Goal: Navigation & Orientation: Find specific page/section

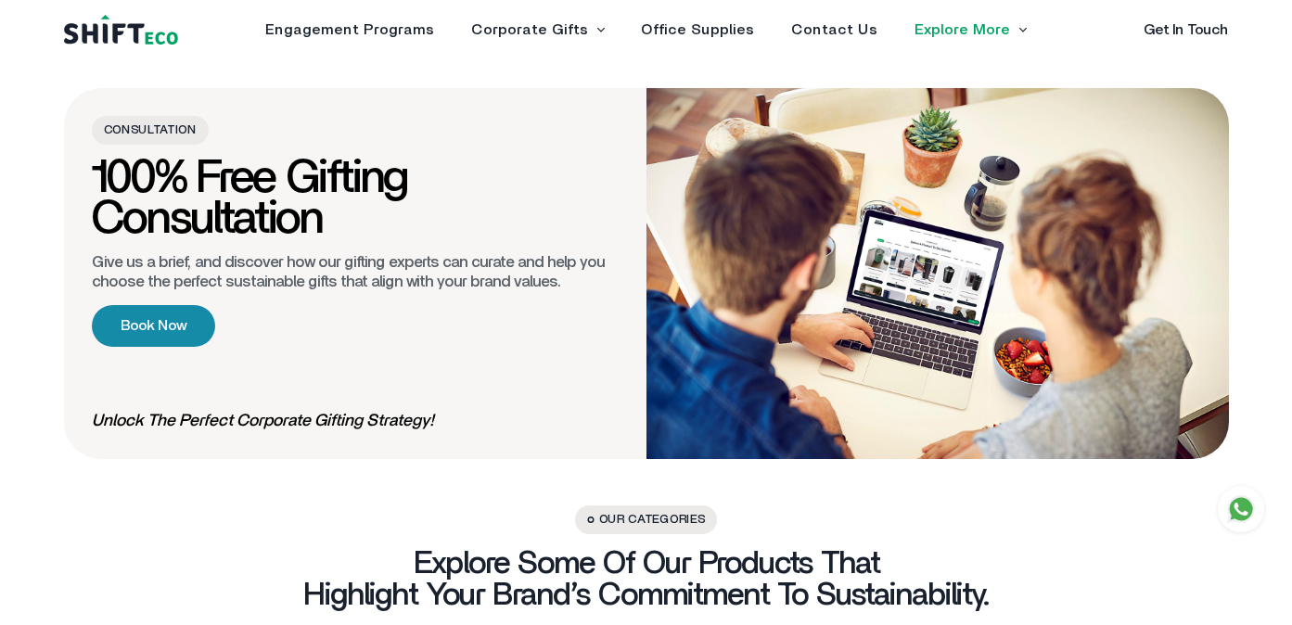
scroll to position [1847, 0]
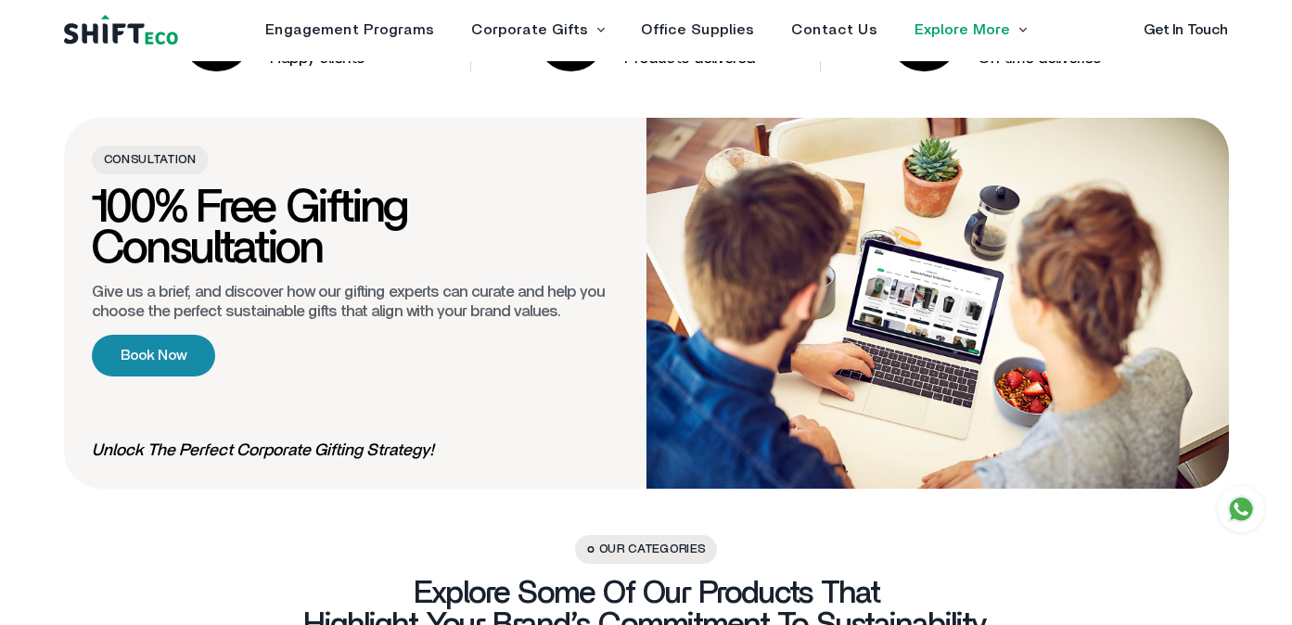
click at [139, 367] on link "Book Now" at bounding box center [153, 356] width 123 height 42
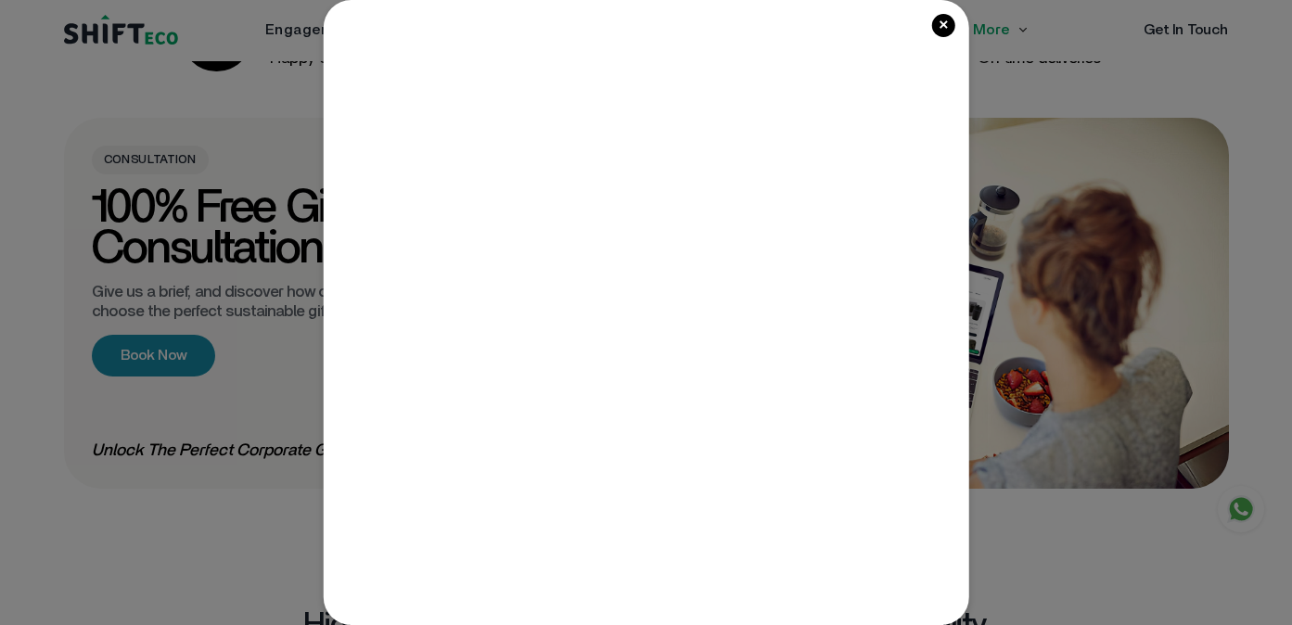
click at [949, 32] on span "×" at bounding box center [943, 25] width 23 height 23
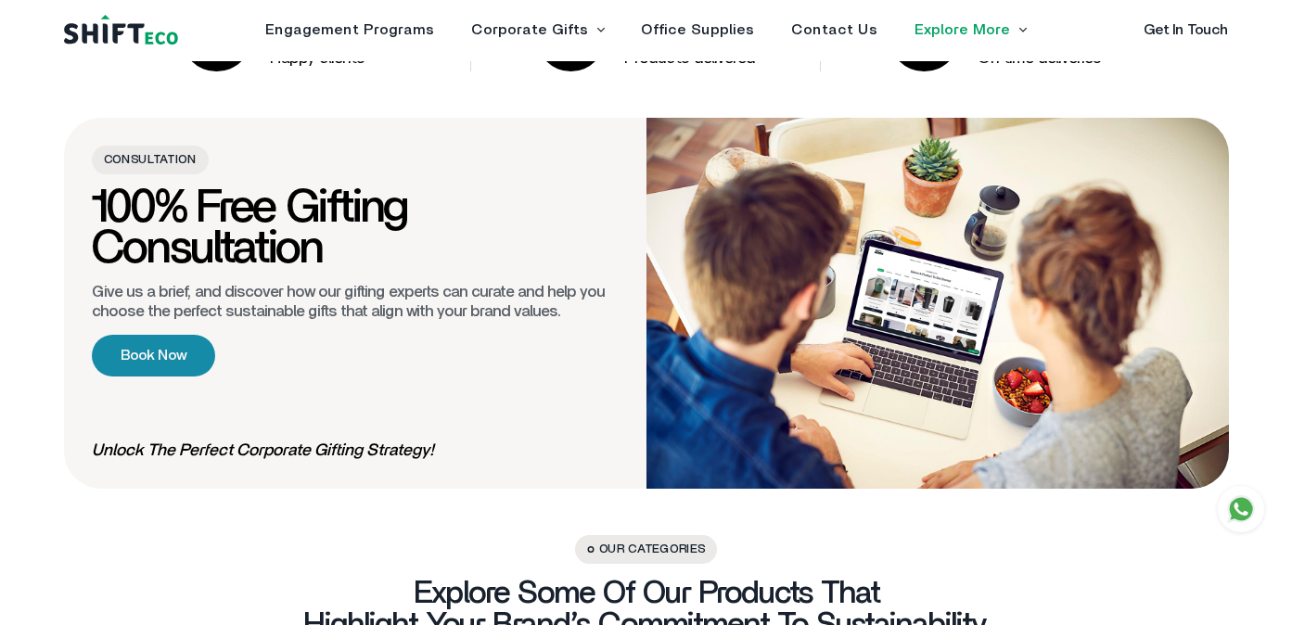
click at [177, 365] on link "Book Now" at bounding box center [153, 356] width 123 height 42
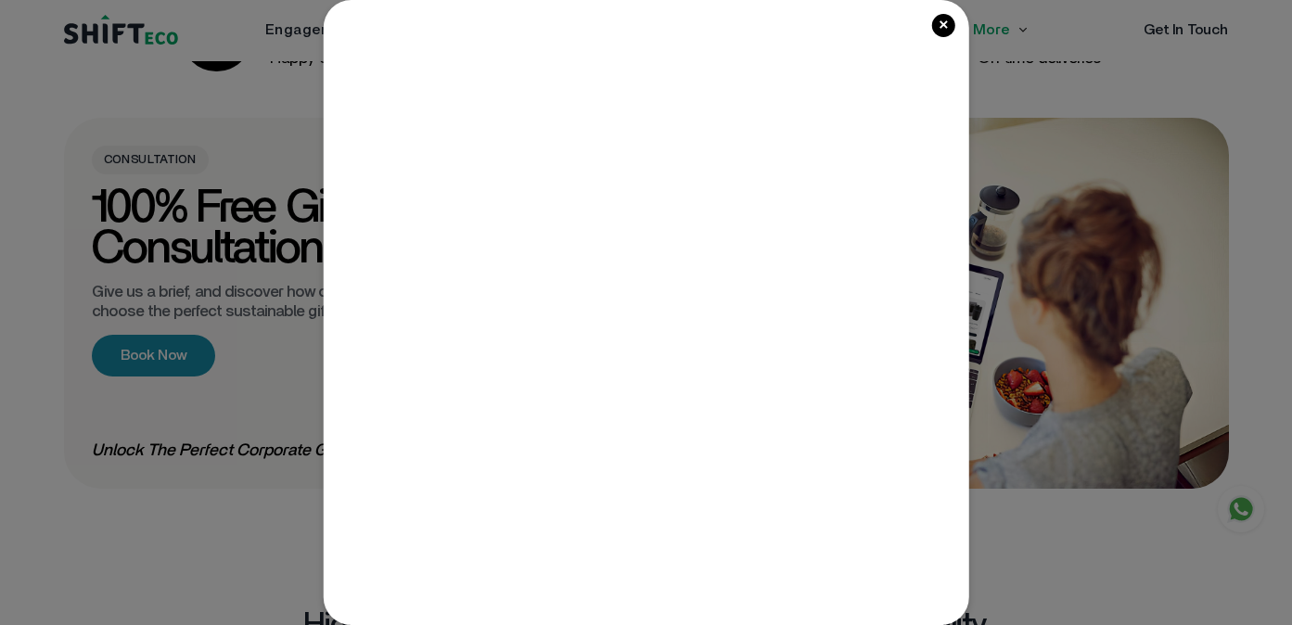
click at [939, 19] on span "×" at bounding box center [943, 25] width 23 height 23
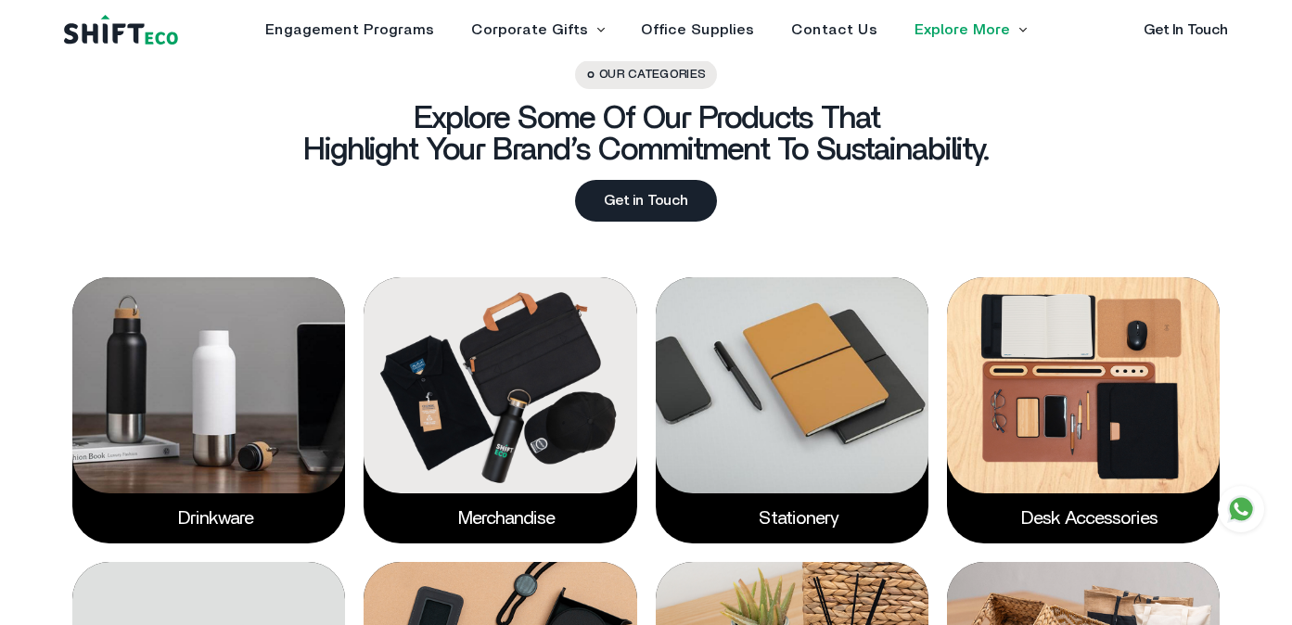
scroll to position [2327, 0]
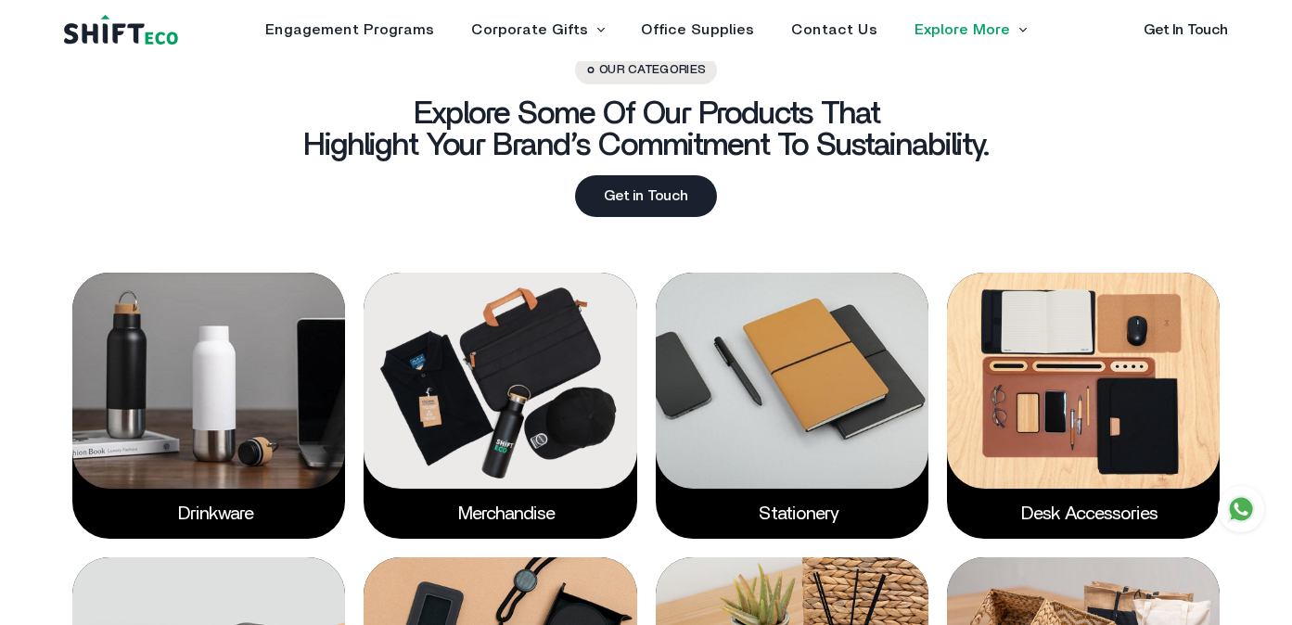
click at [679, 174] on div "Our Categories Explore some of our products that highlight your brand’s commitm…" at bounding box center [646, 136] width 1165 height 161
click at [676, 192] on link "Get in Touch" at bounding box center [646, 196] width 142 height 42
